Goal: Check status: Check status

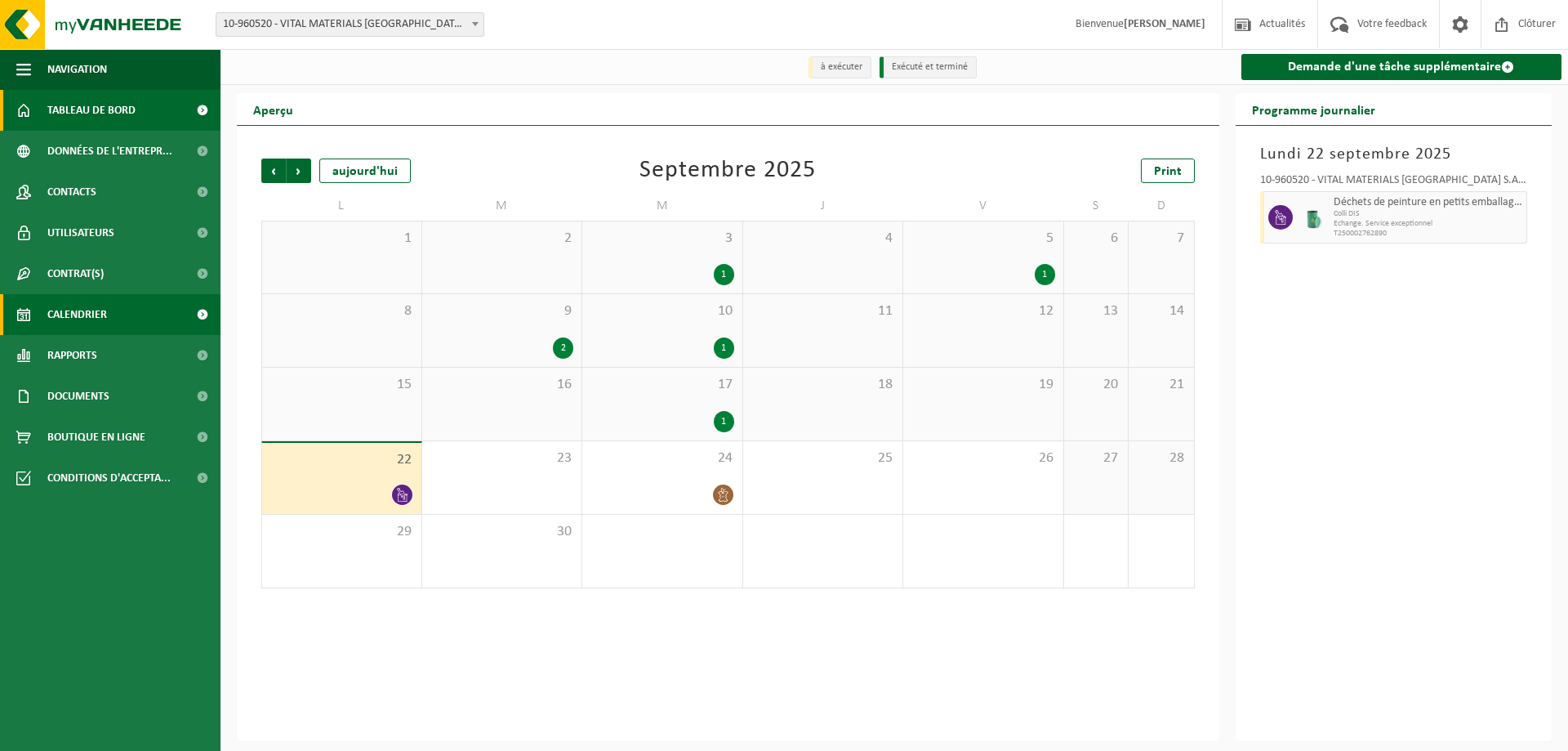
click at [117, 108] on span "Tableau de bord" at bounding box center [91, 109] width 89 height 41
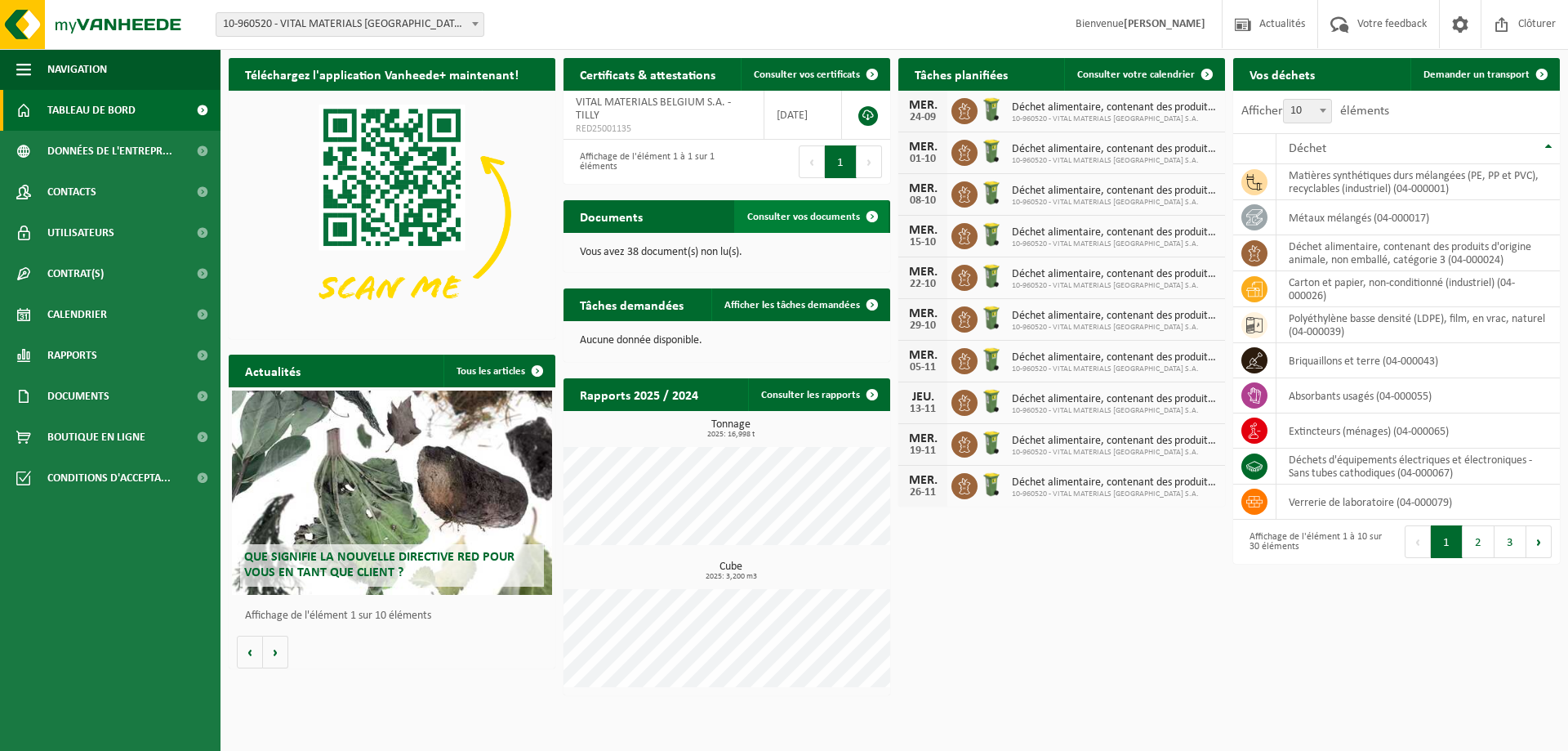
click at [764, 205] on link "Consulter vos documents" at bounding box center [811, 216] width 154 height 33
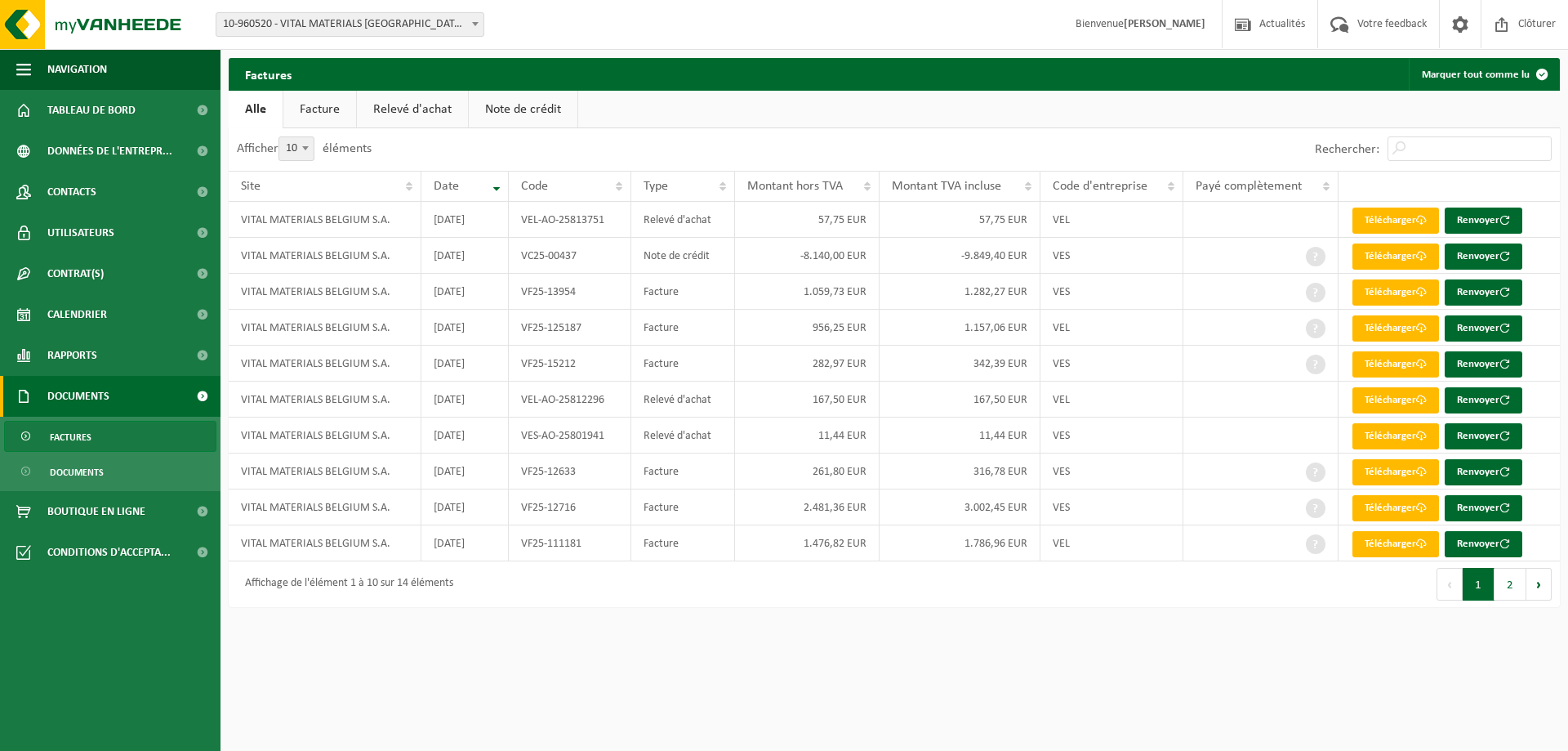
click at [399, 107] on link "Relevé d'achat" at bounding box center [412, 109] width 111 height 38
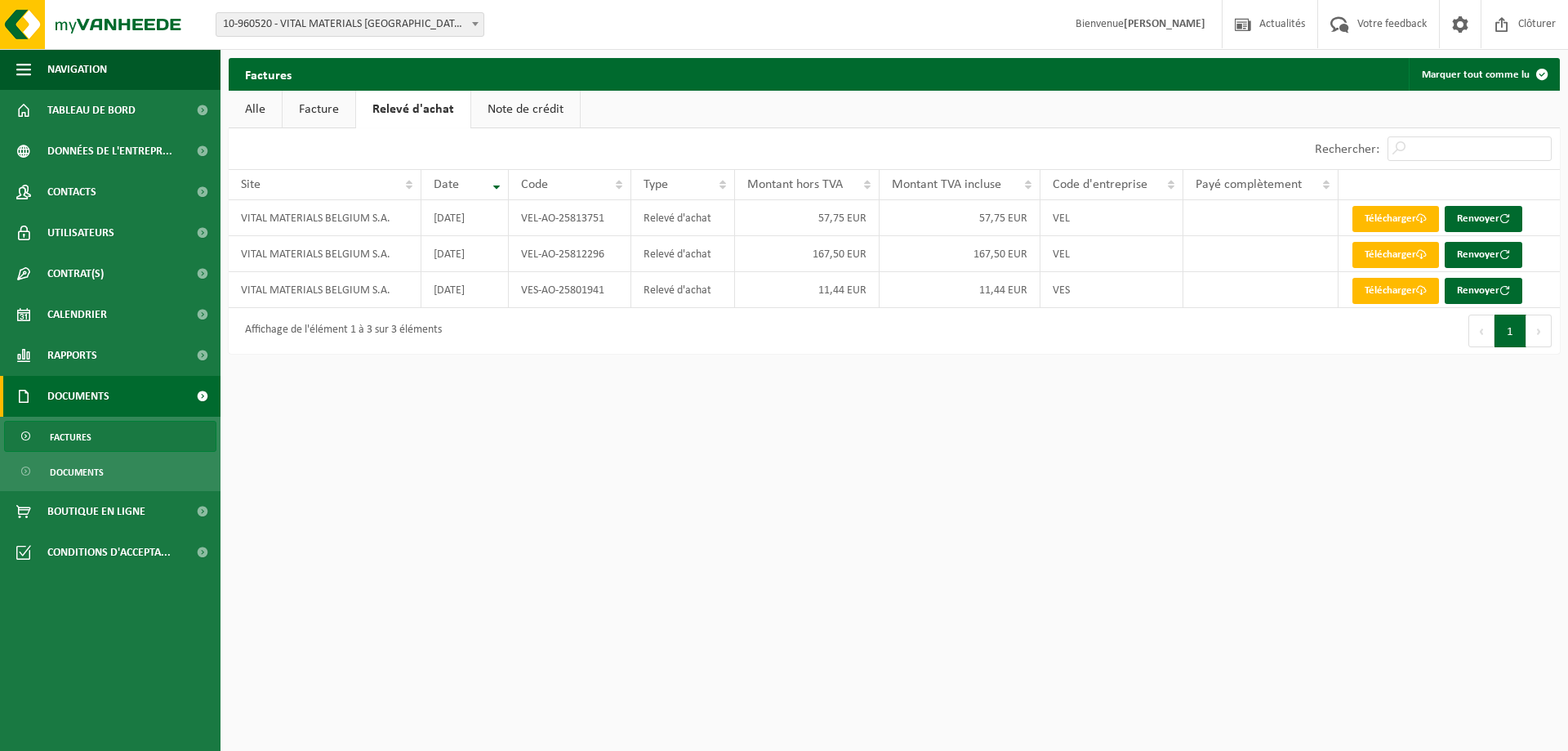
click at [333, 100] on link "Facture" at bounding box center [319, 109] width 72 height 38
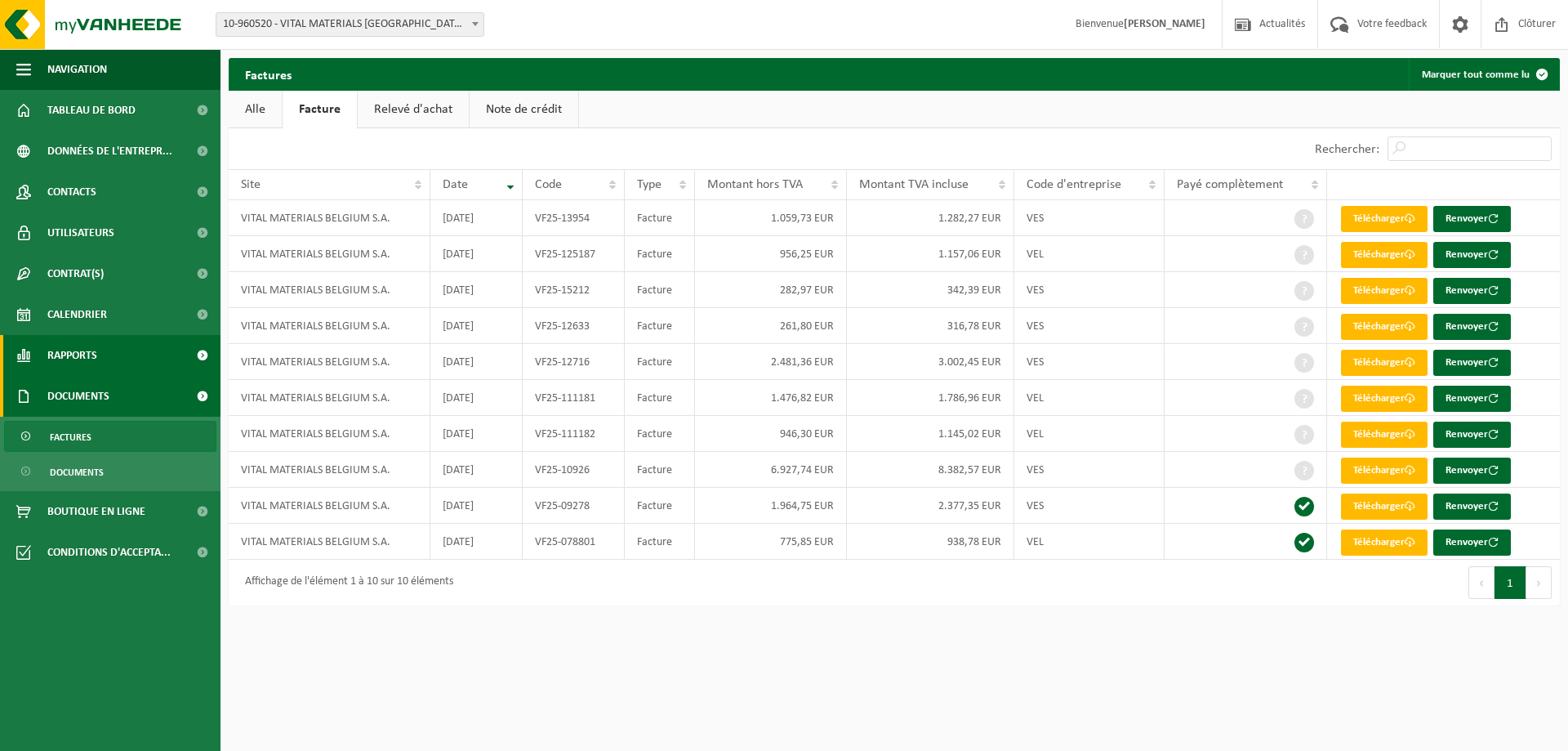
click at [100, 358] on link "Rapports" at bounding box center [110, 355] width 220 height 41
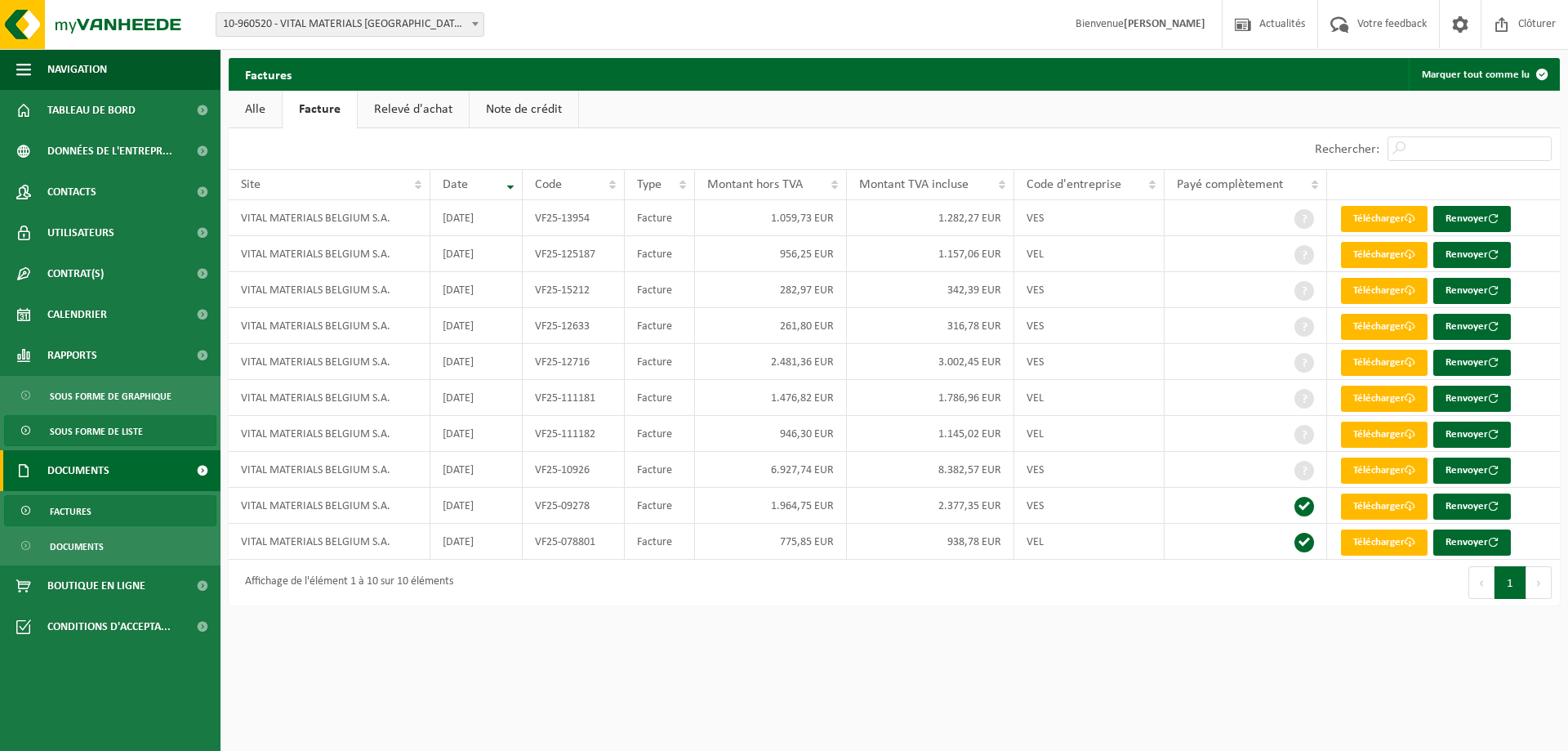
click at [106, 433] on span "Sous forme de liste" at bounding box center [96, 431] width 93 height 31
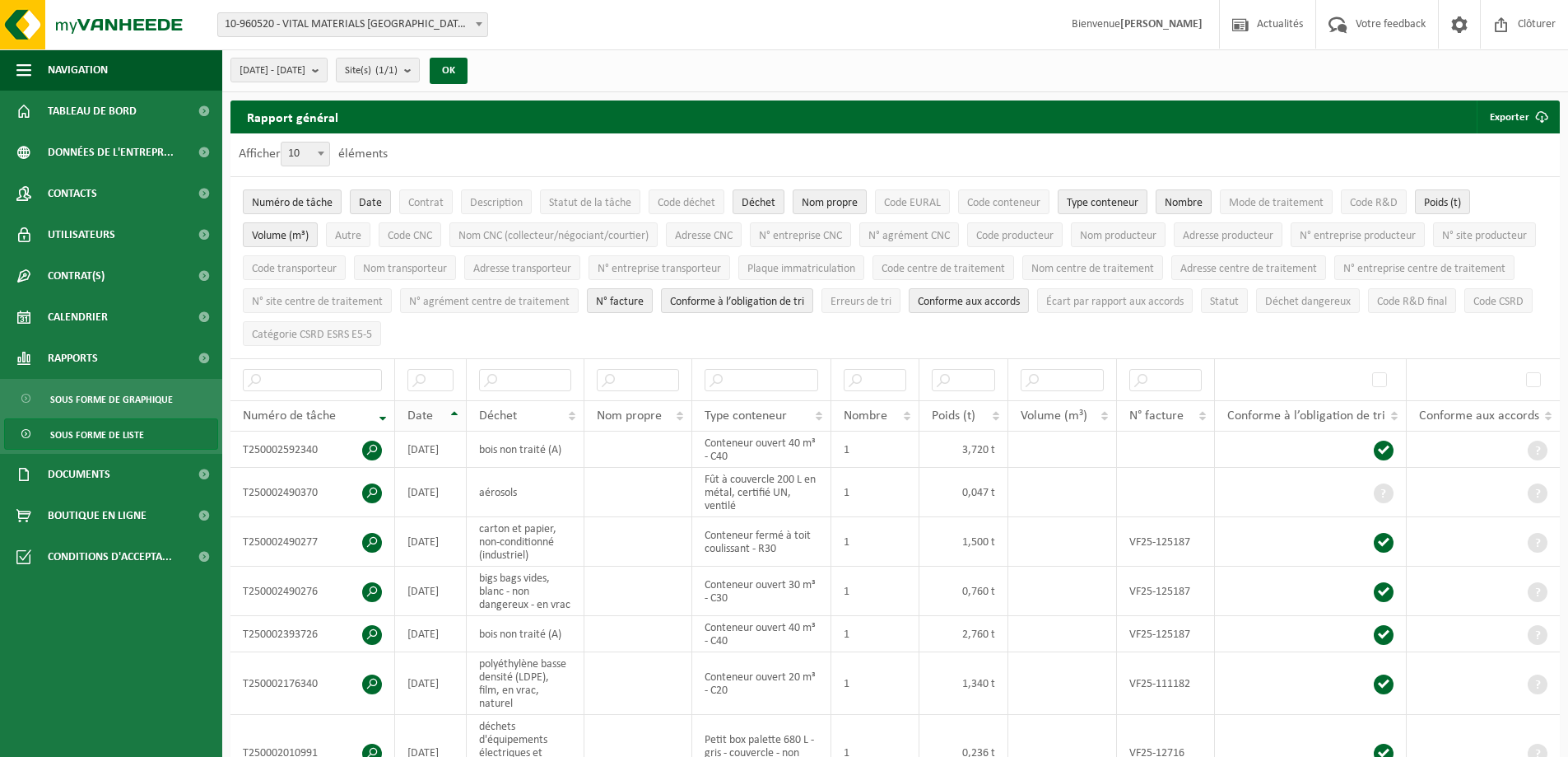
click at [451, 407] on th "Date" at bounding box center [431, 415] width 72 height 31
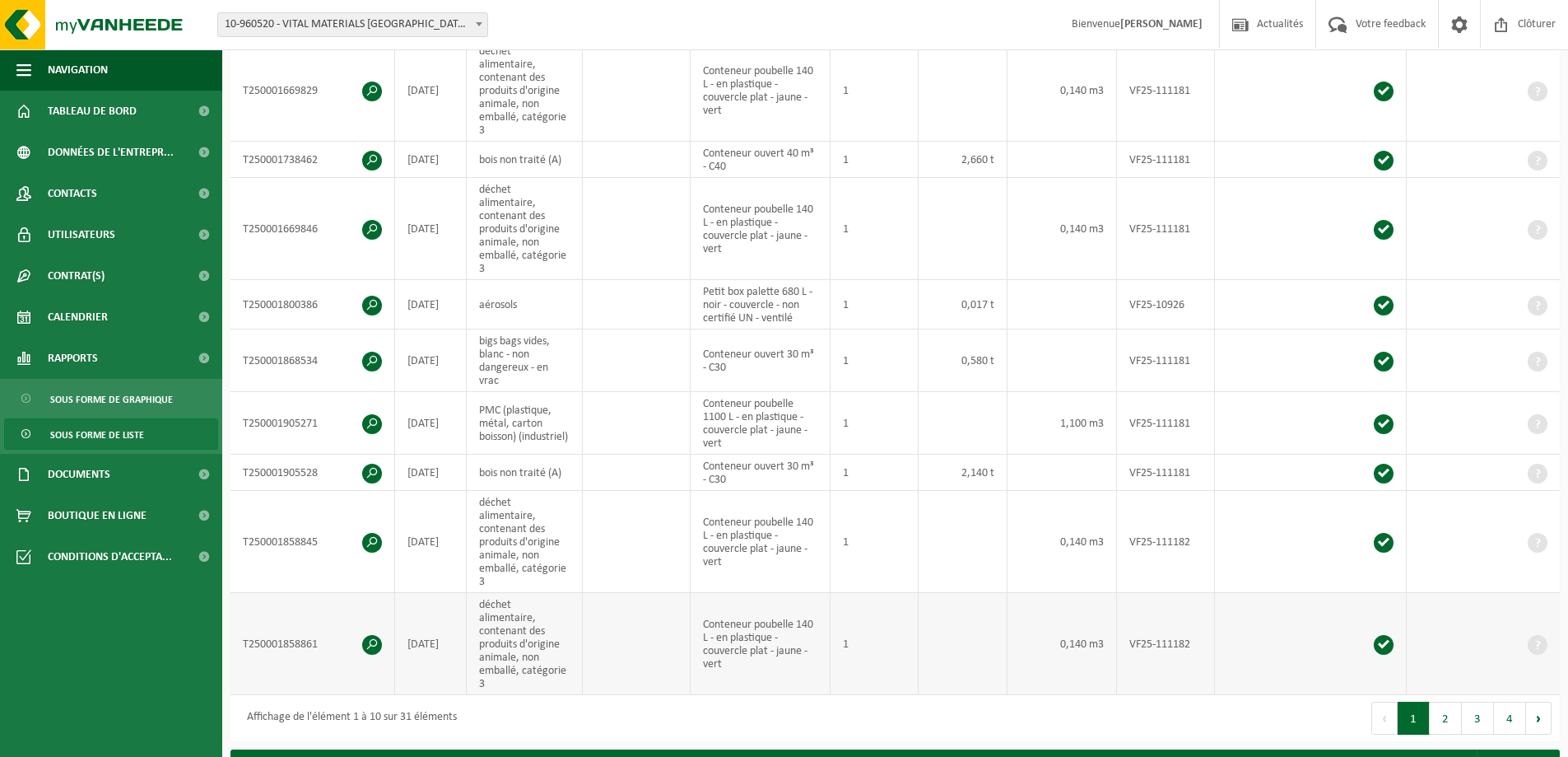
scroll to position [659, 0]
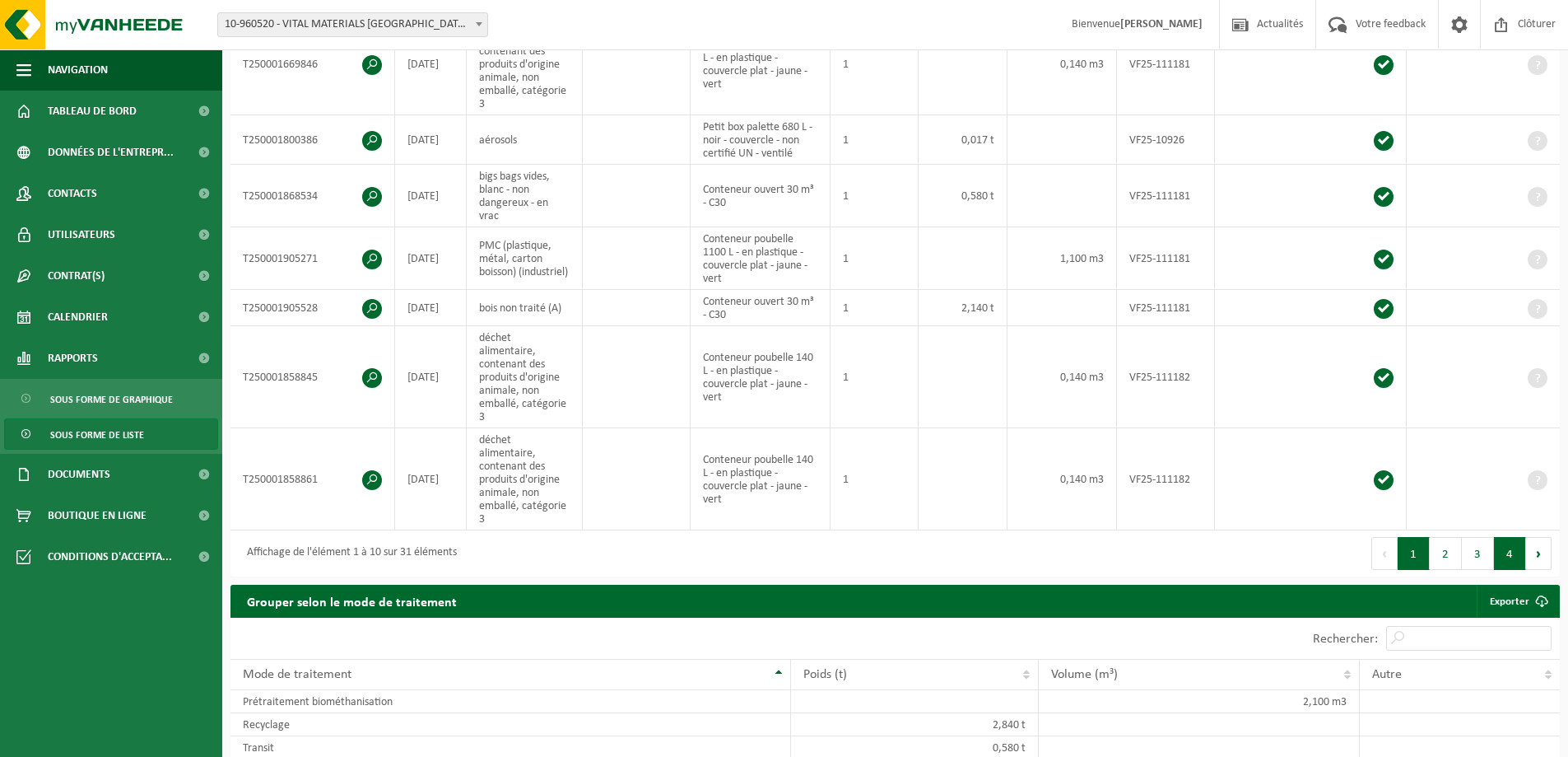
click at [1514, 537] on button "4" at bounding box center [1510, 553] width 32 height 33
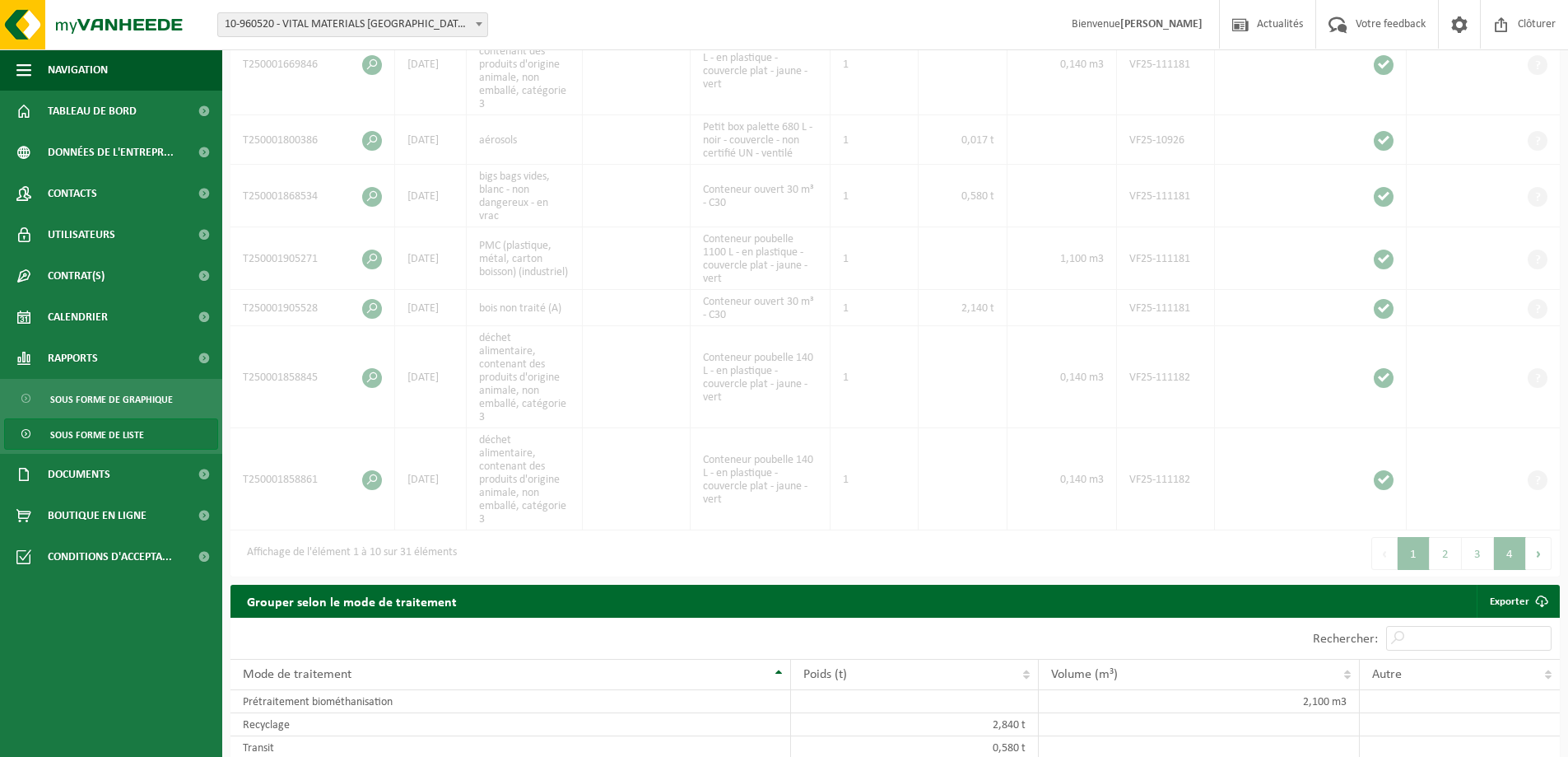
scroll to position [160, 0]
